Goal: Task Accomplishment & Management: Complete application form

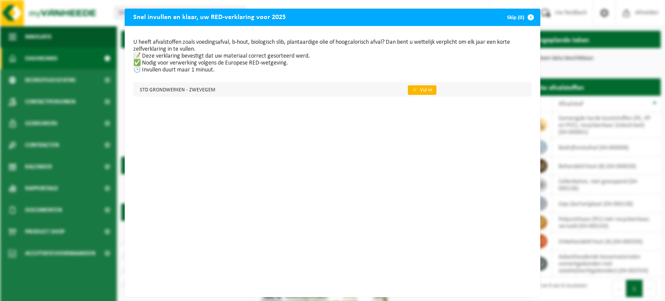
click at [419, 88] on link "👉 Vul in" at bounding box center [422, 90] width 29 height 10
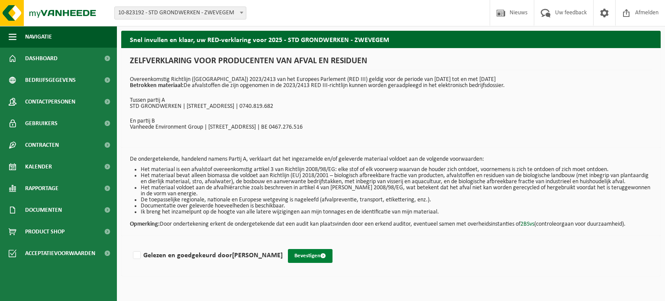
click at [305, 260] on button "Bevestigen" at bounding box center [310, 256] width 45 height 14
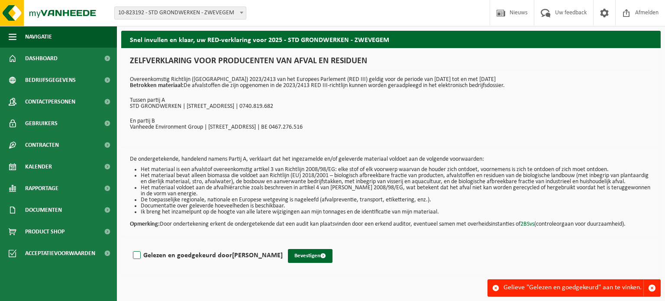
click at [139, 262] on label "Gelezen en goedgekeurd door STEVEN DANNEELS" at bounding box center [206, 255] width 151 height 13
click at [283, 245] on input "Gelezen en goedgekeurd door STEVEN DANNEELS" at bounding box center [283, 244] width 0 height 0
checkbox input "true"
click at [315, 260] on button "Bevestigen" at bounding box center [310, 256] width 45 height 14
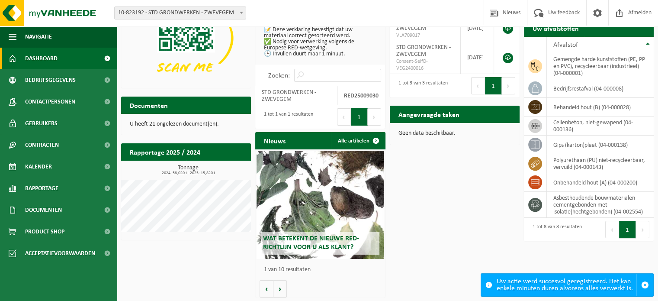
scroll to position [59, 0]
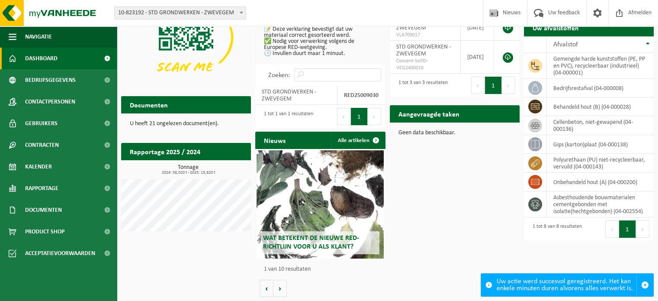
click at [346, 206] on div "Wat betekent de nieuwe RED-richtlijn voor u als klant?" at bounding box center [320, 204] width 127 height 108
